Goal: Information Seeking & Learning: Find contact information

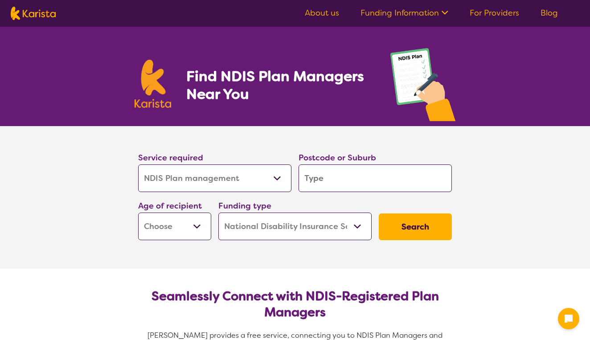
select select "NDIS Plan management"
select select "NDIS"
select select "NDIS Plan management"
select select "NDIS"
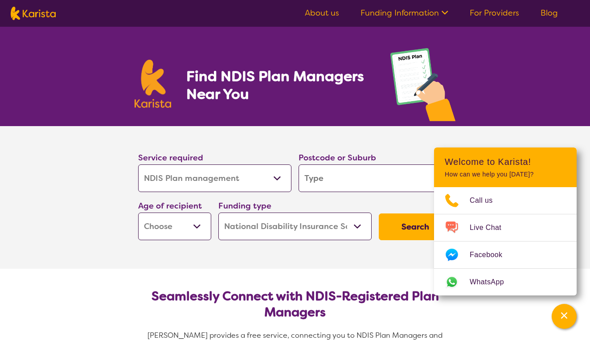
click at [328, 169] on input "search" at bounding box center [374, 178] width 153 height 28
type input "2"
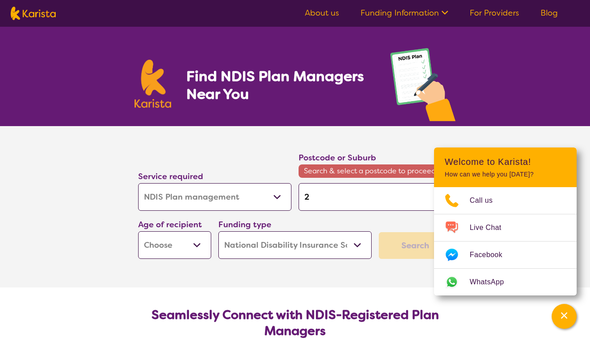
type input "22"
type input "226"
type input "2261"
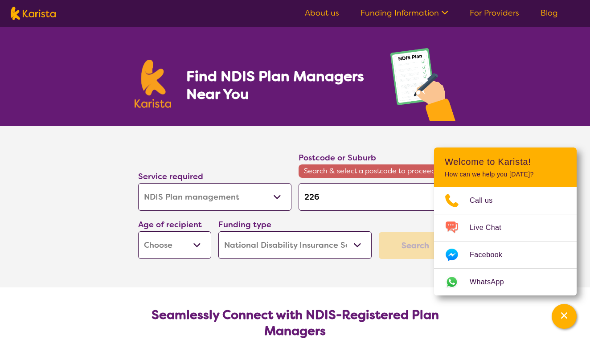
type input "2261"
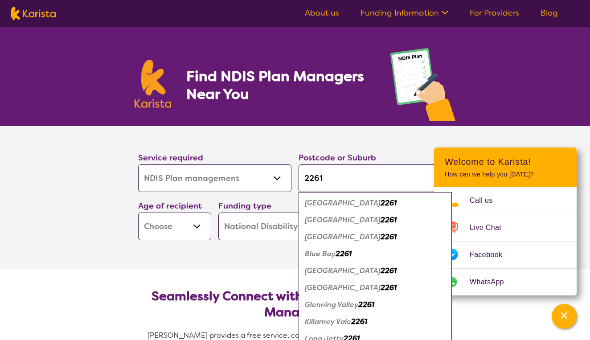
type input "2261"
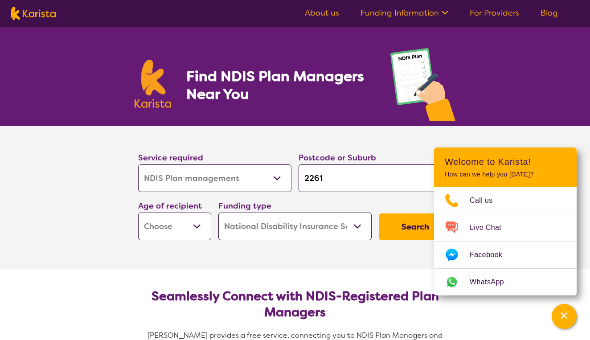
select select "EC"
click at [415, 231] on button "Search" at bounding box center [415, 226] width 73 height 27
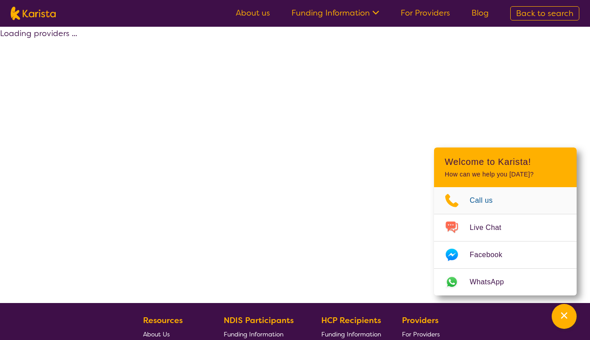
select select "by_score"
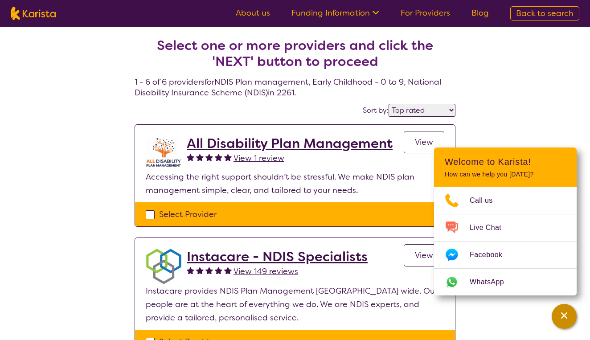
click at [554, 317] on button "Channel Menu" at bounding box center [563, 316] width 25 height 25
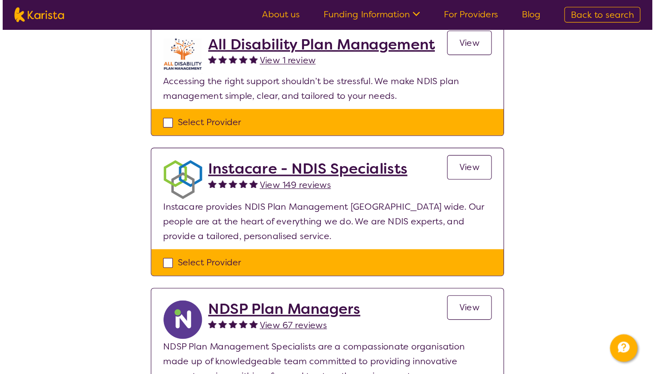
scroll to position [81, 0]
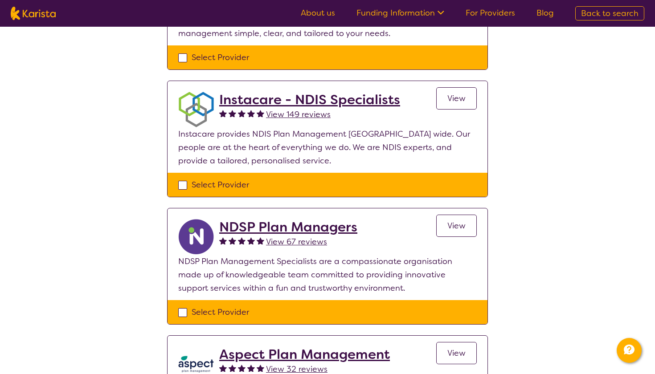
scroll to position [156, 0]
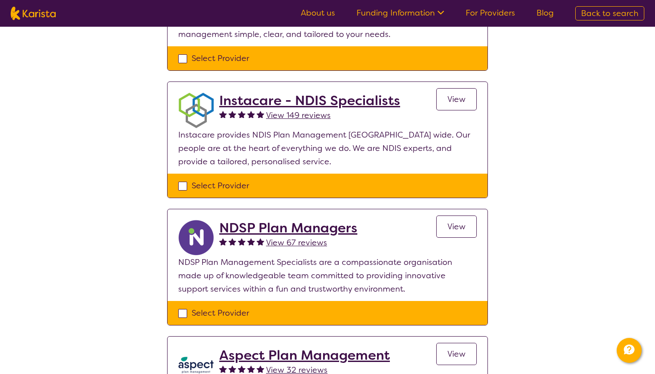
click at [458, 97] on span "View" at bounding box center [456, 99] width 18 height 11
